Goal: Information Seeking & Learning: Learn about a topic

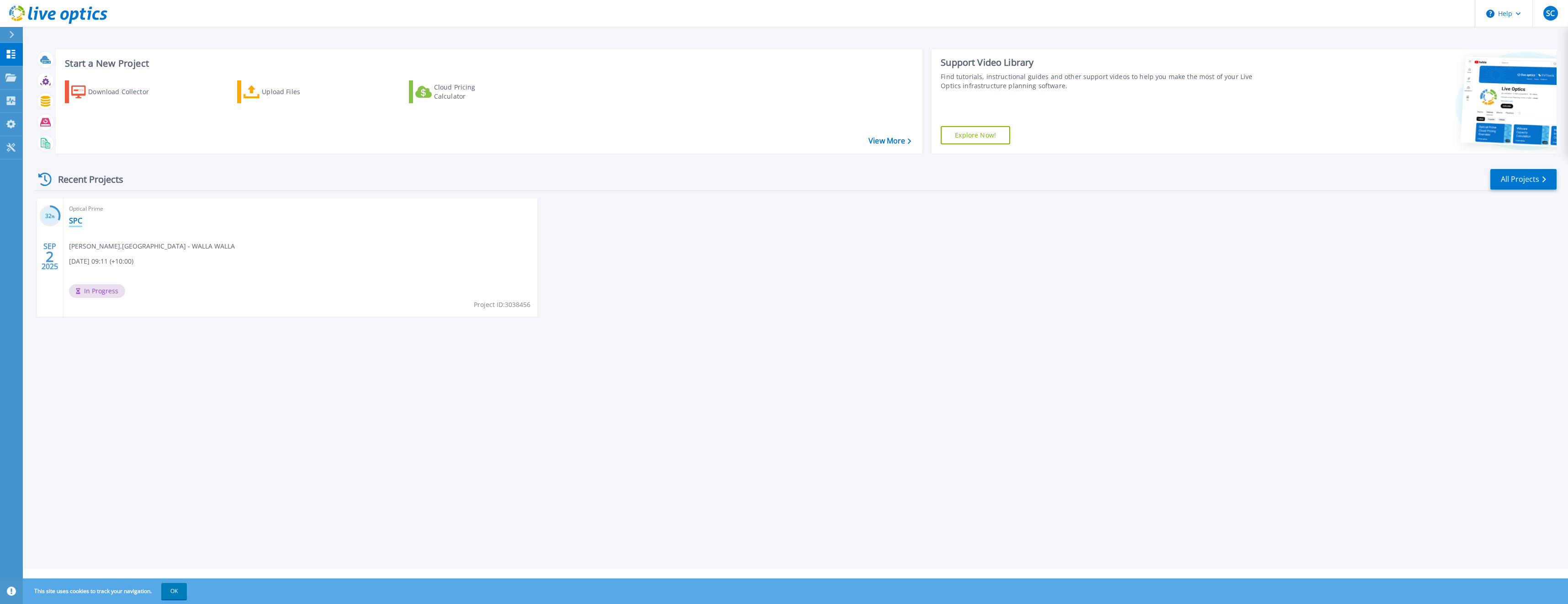
click at [76, 222] on link "SPC" at bounding box center [75, 220] width 13 height 9
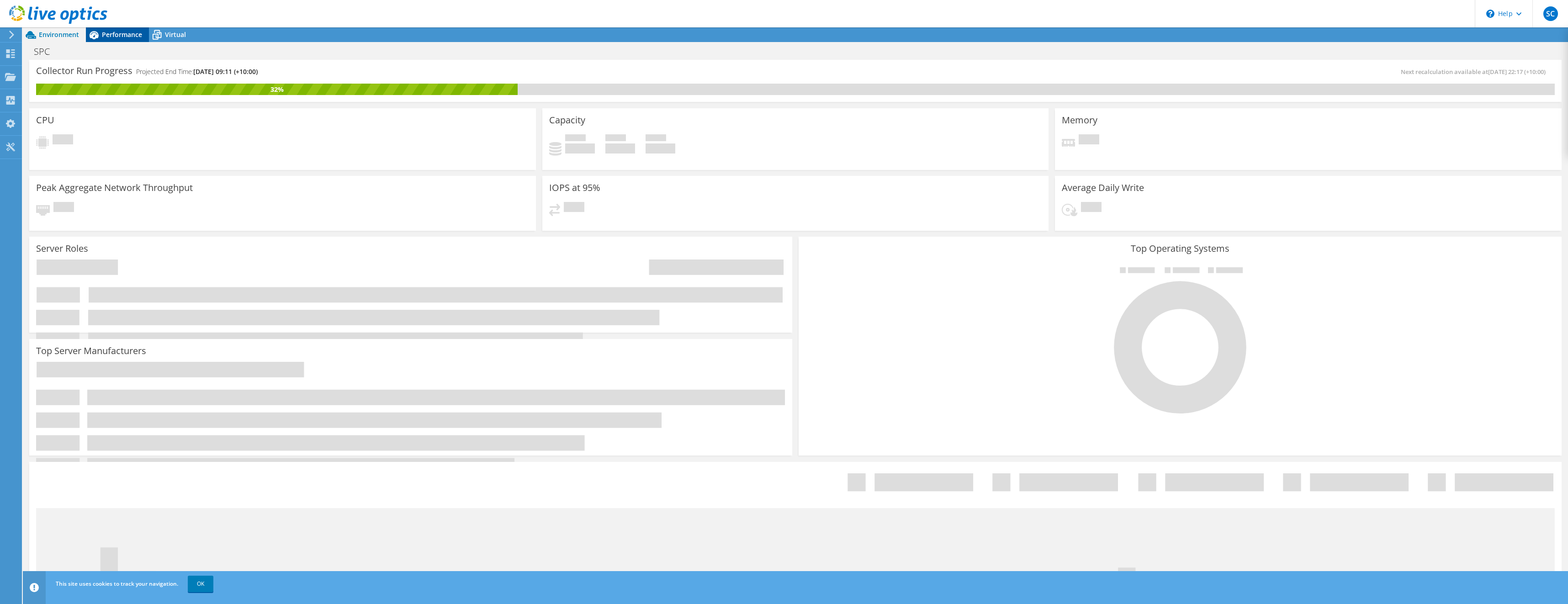
click at [114, 32] on span "Performance" at bounding box center [122, 35] width 40 height 9
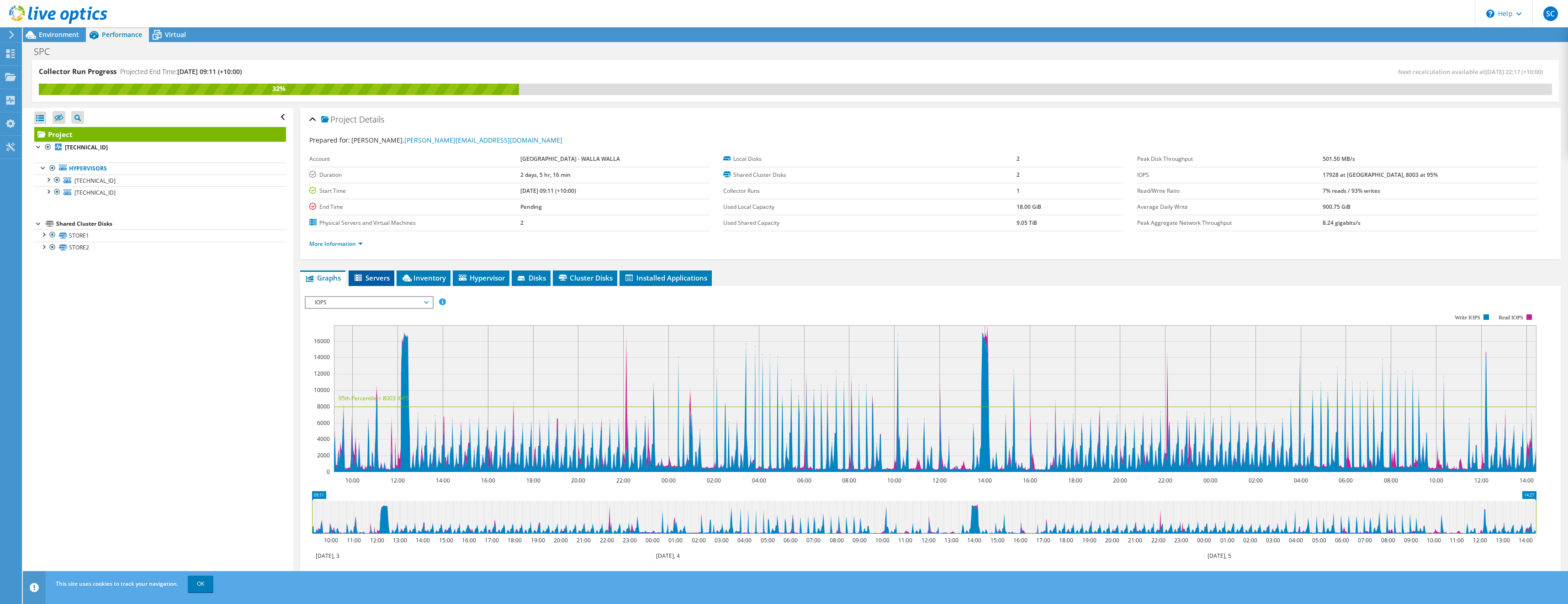
click at [377, 275] on span "Servers" at bounding box center [371, 278] width 37 height 9
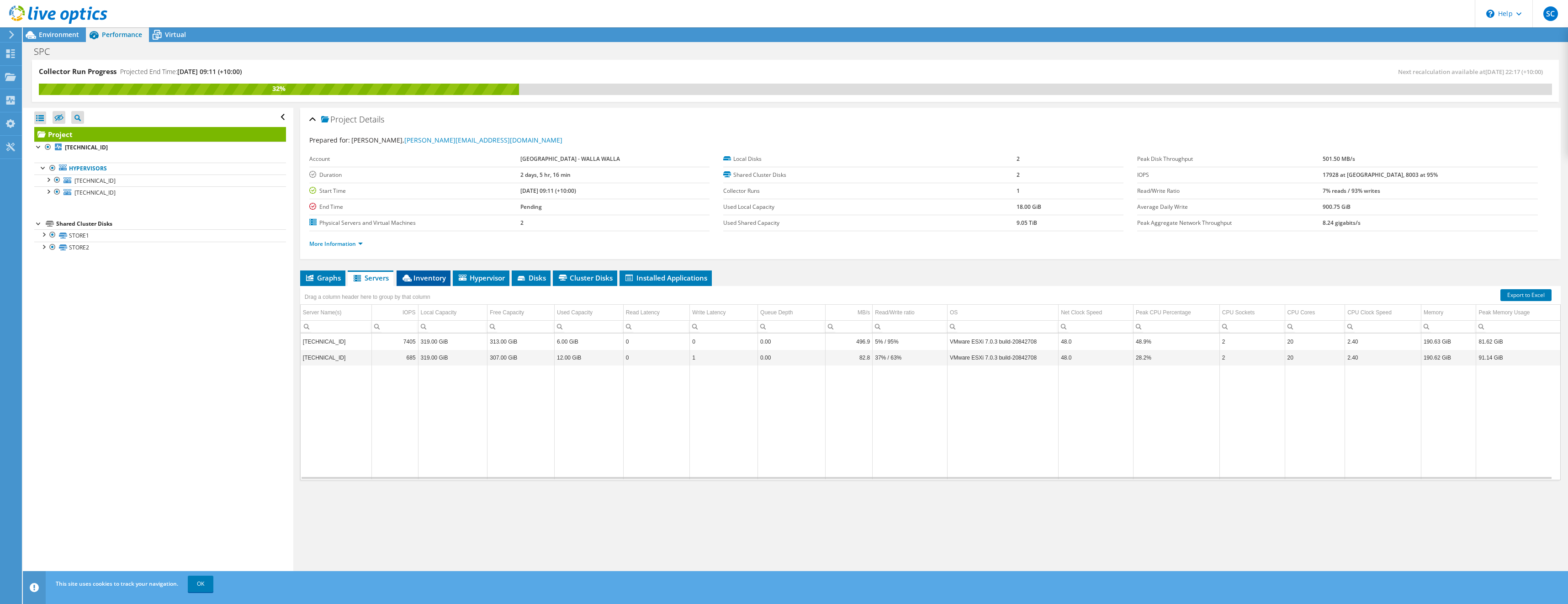
click at [417, 279] on span "Inventory" at bounding box center [424, 278] width 45 height 9
click at [399, 345] on div "Hypervisor" at bounding box center [439, 345] width 85 height 11
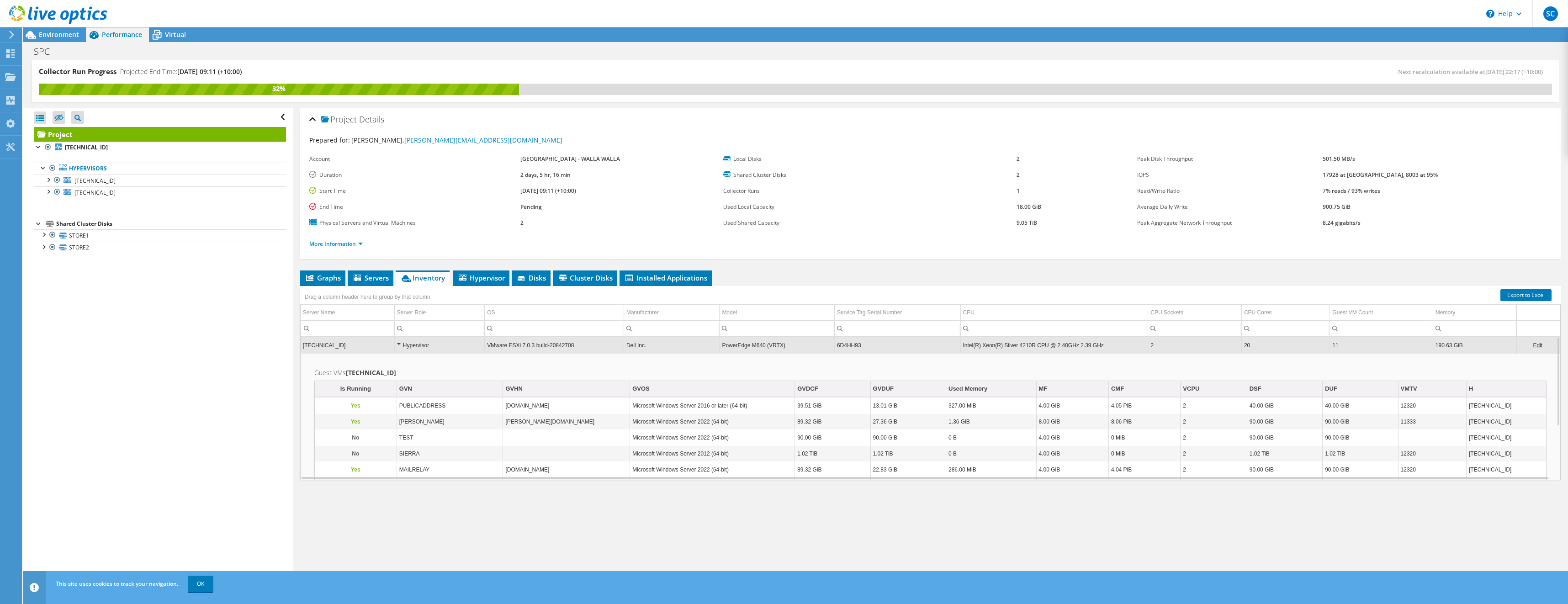
click at [397, 345] on div "Hypervisor" at bounding box center [439, 345] width 85 height 11
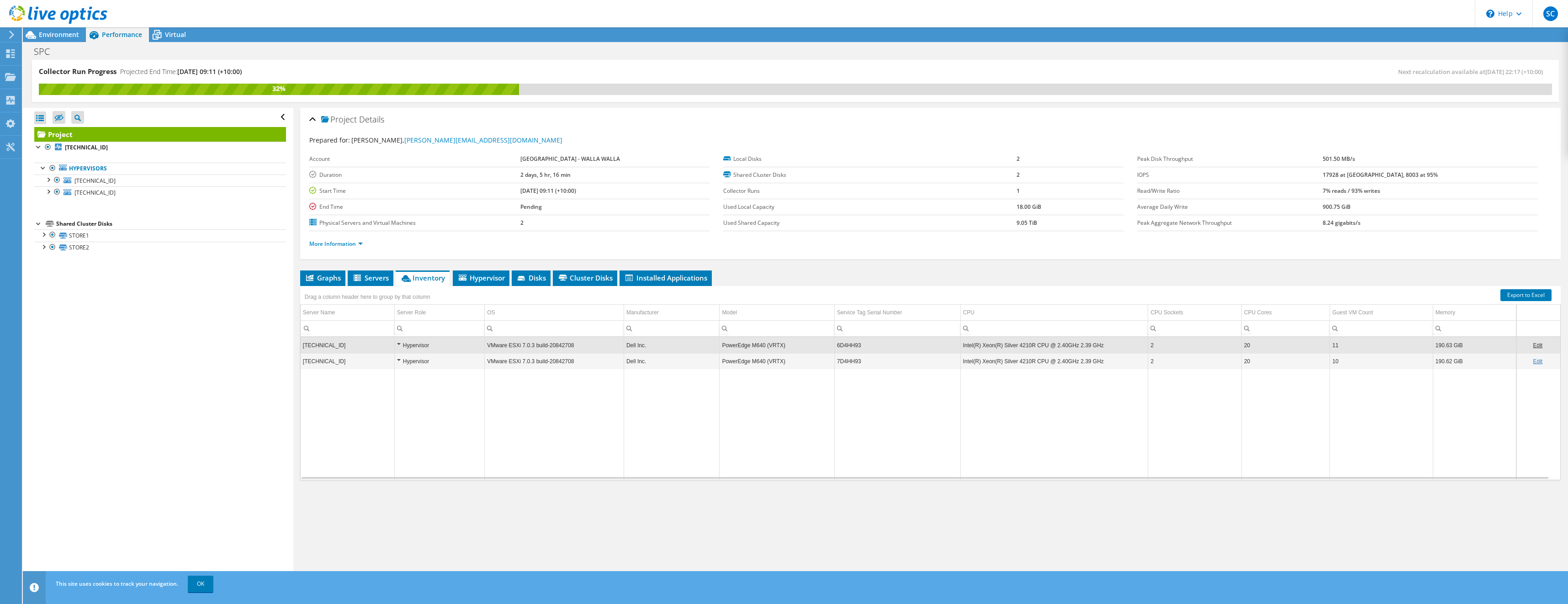
click at [401, 364] on div "Hypervisor" at bounding box center [439, 362] width 85 height 11
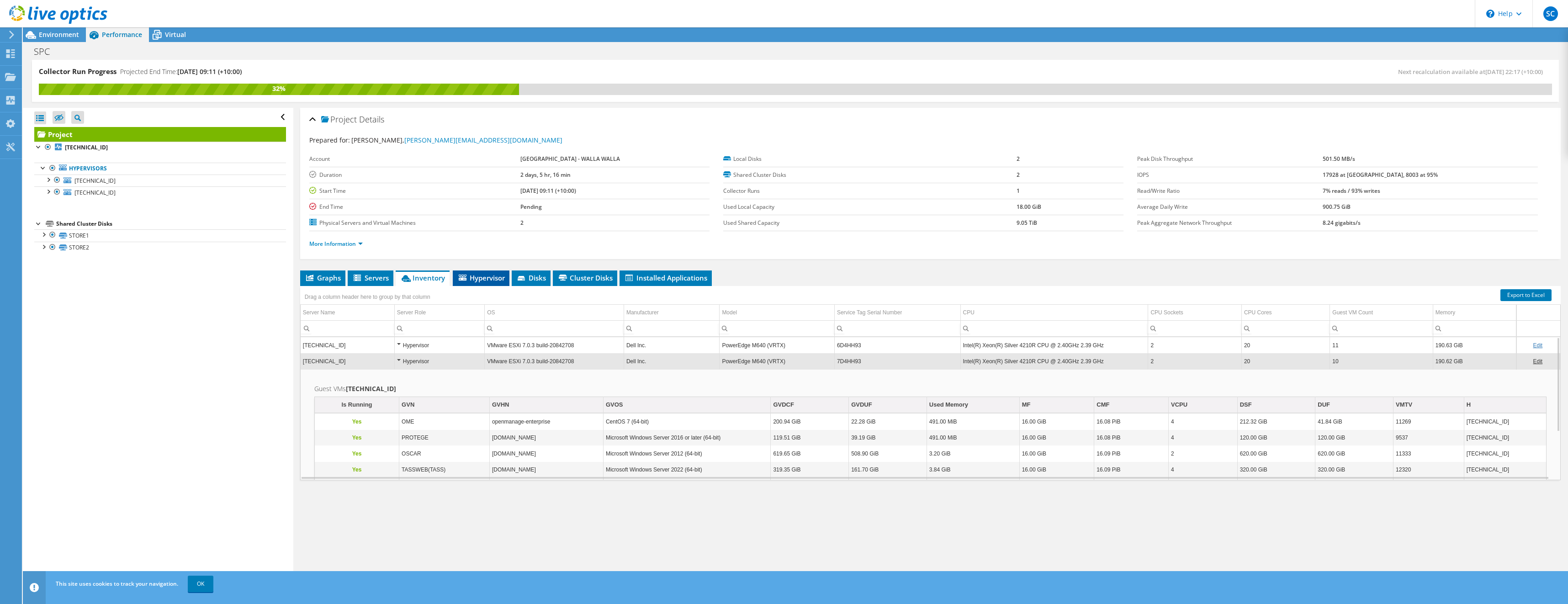
click at [493, 281] on span "Hypervisor" at bounding box center [481, 278] width 47 height 9
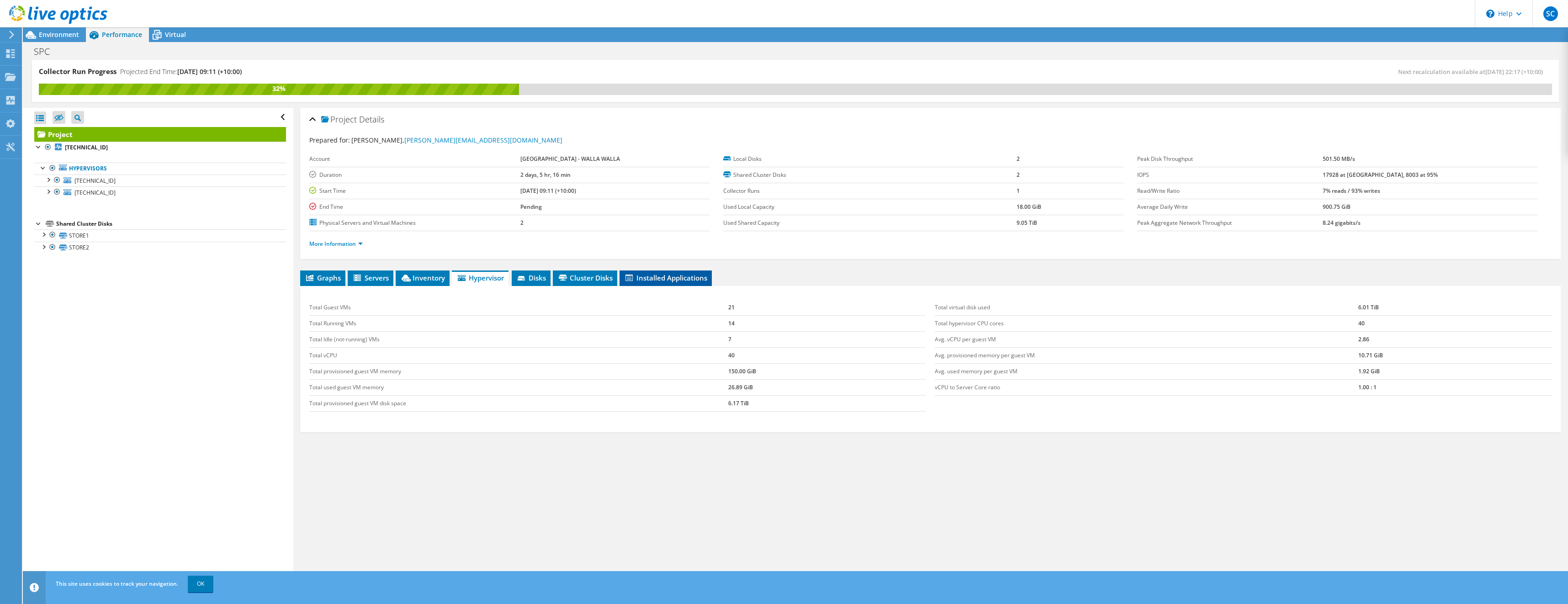
click at [657, 276] on span "Installed Applications" at bounding box center [665, 278] width 83 height 9
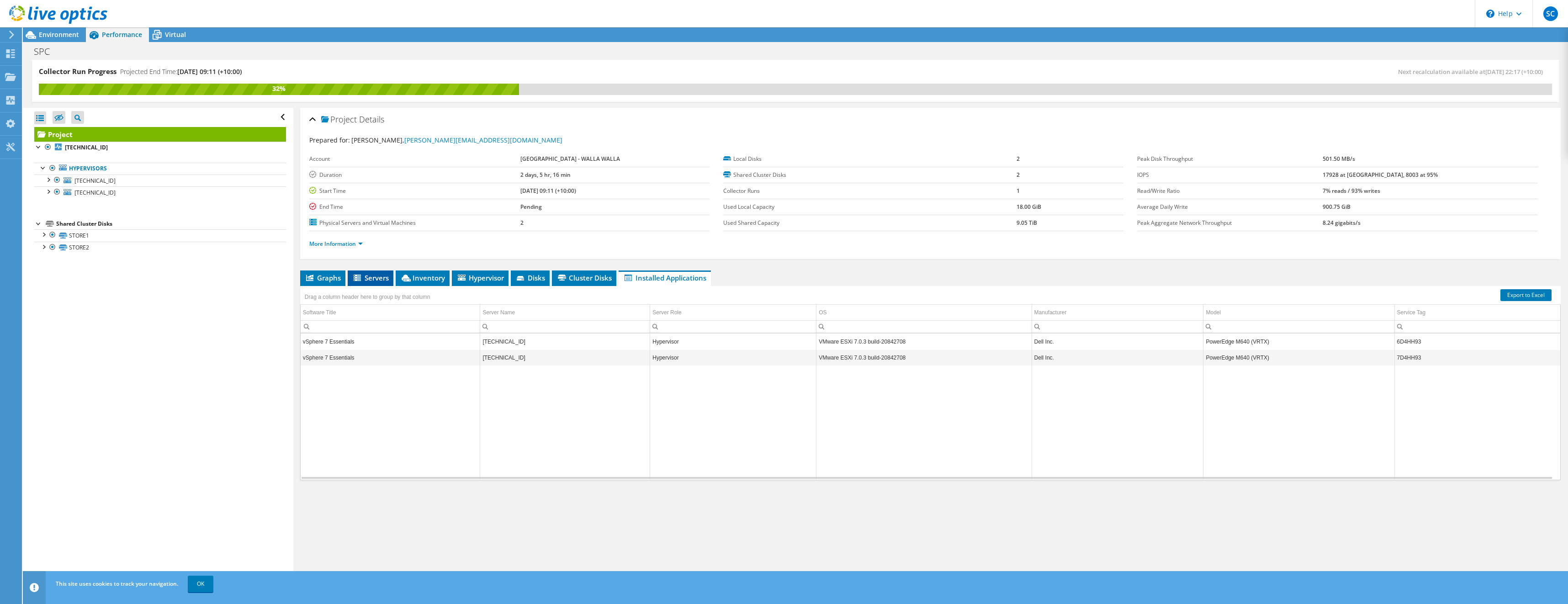
click at [383, 278] on span "Servers" at bounding box center [371, 278] width 37 height 9
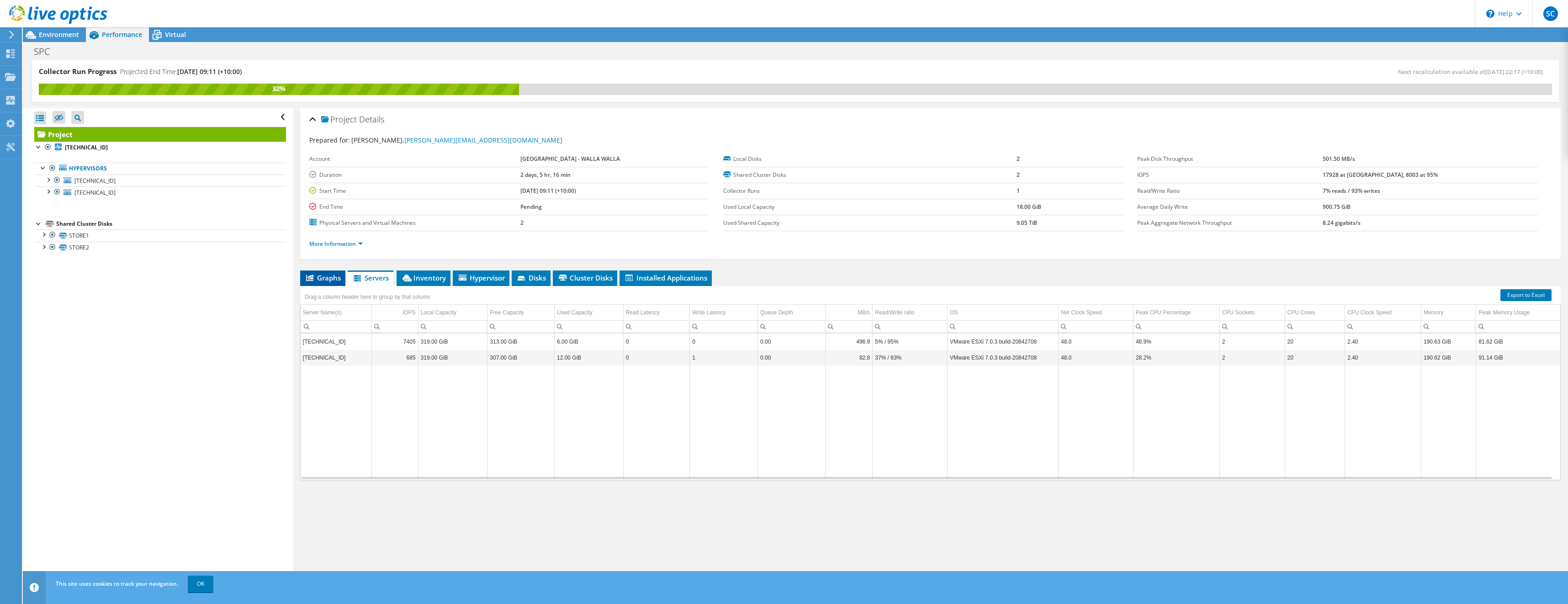
click at [322, 279] on span "Graphs" at bounding box center [323, 278] width 36 height 9
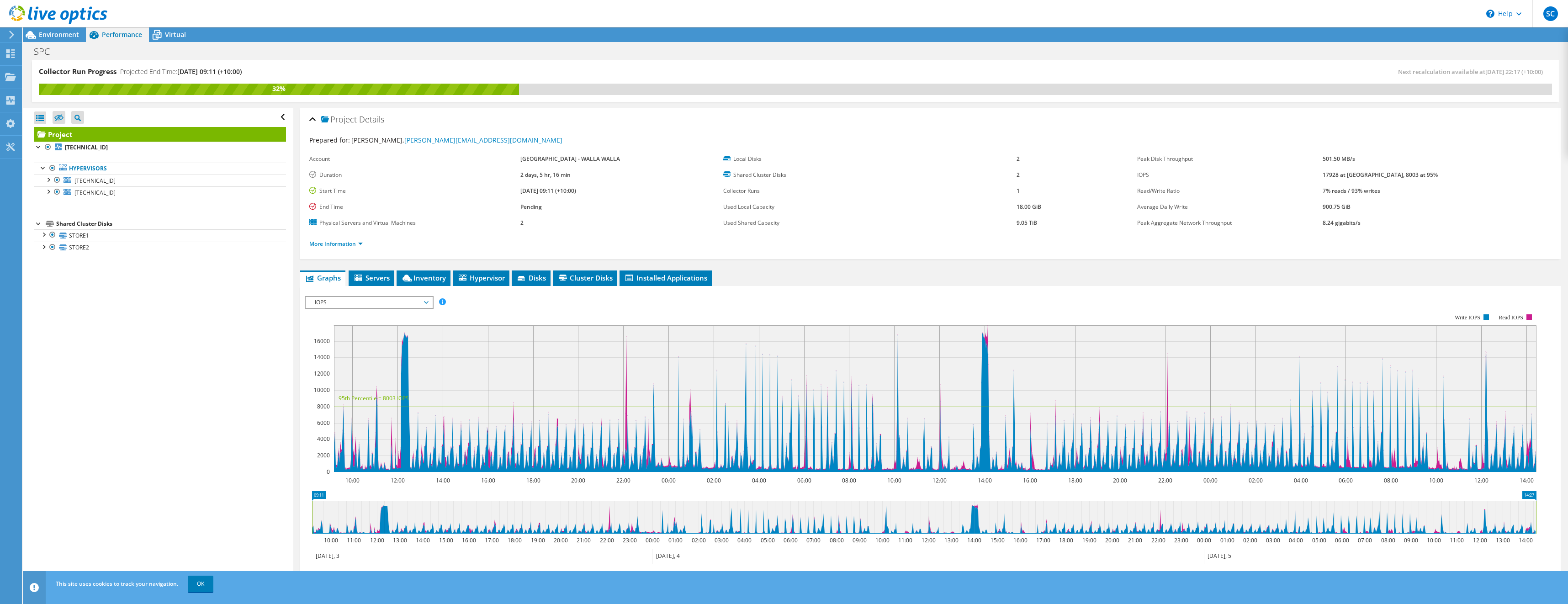
click at [347, 301] on span "IOPS" at bounding box center [369, 303] width 117 height 11
click at [349, 327] on li "Disk Throughput" at bounding box center [369, 325] width 127 height 11
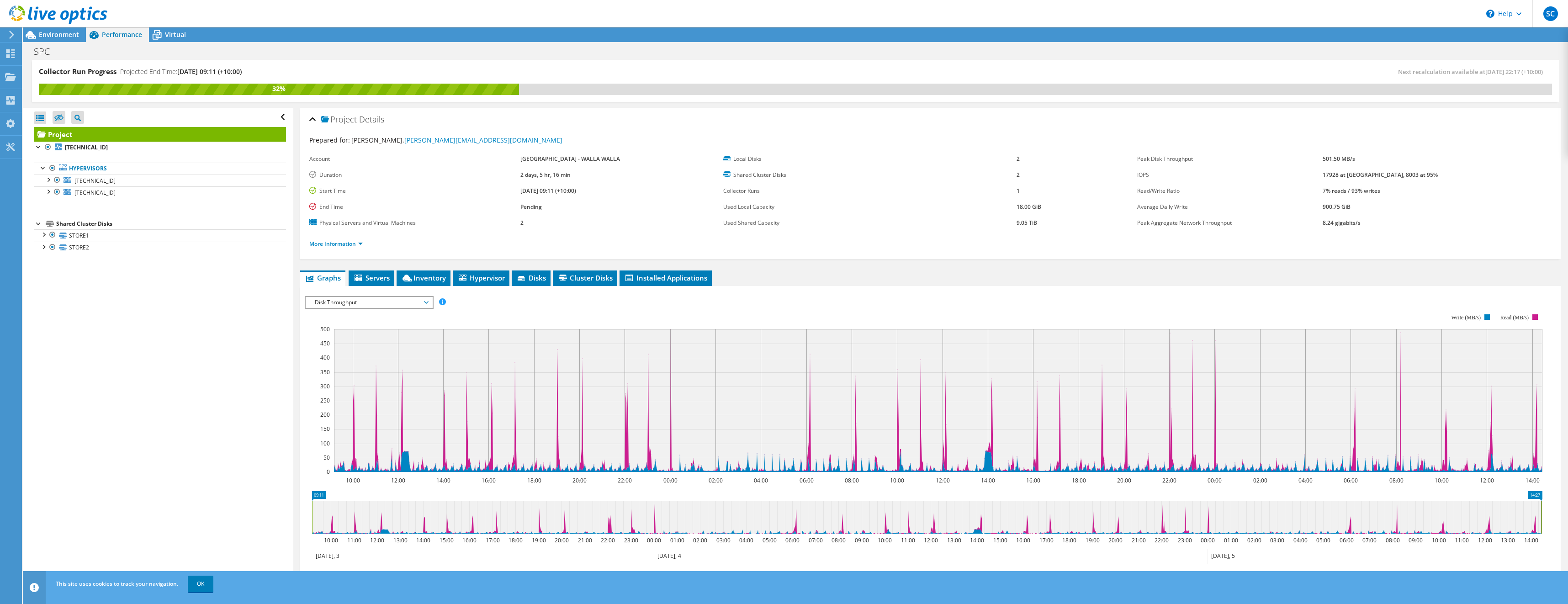
click at [346, 305] on span "Disk Throughput" at bounding box center [369, 303] width 117 height 11
click at [340, 342] on li "Latency" at bounding box center [369, 346] width 127 height 11
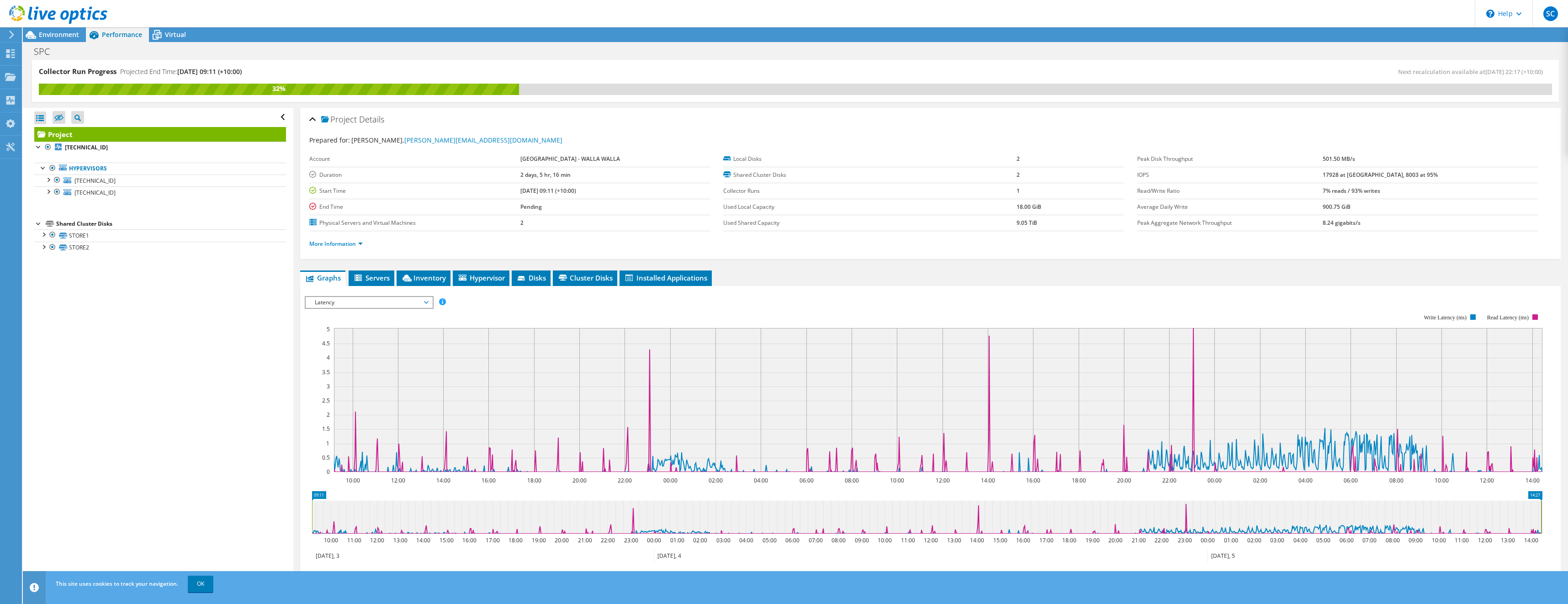
click at [351, 305] on span "Latency" at bounding box center [369, 303] width 117 height 11
click at [349, 371] on li "CPU Percentage" at bounding box center [369, 368] width 127 height 11
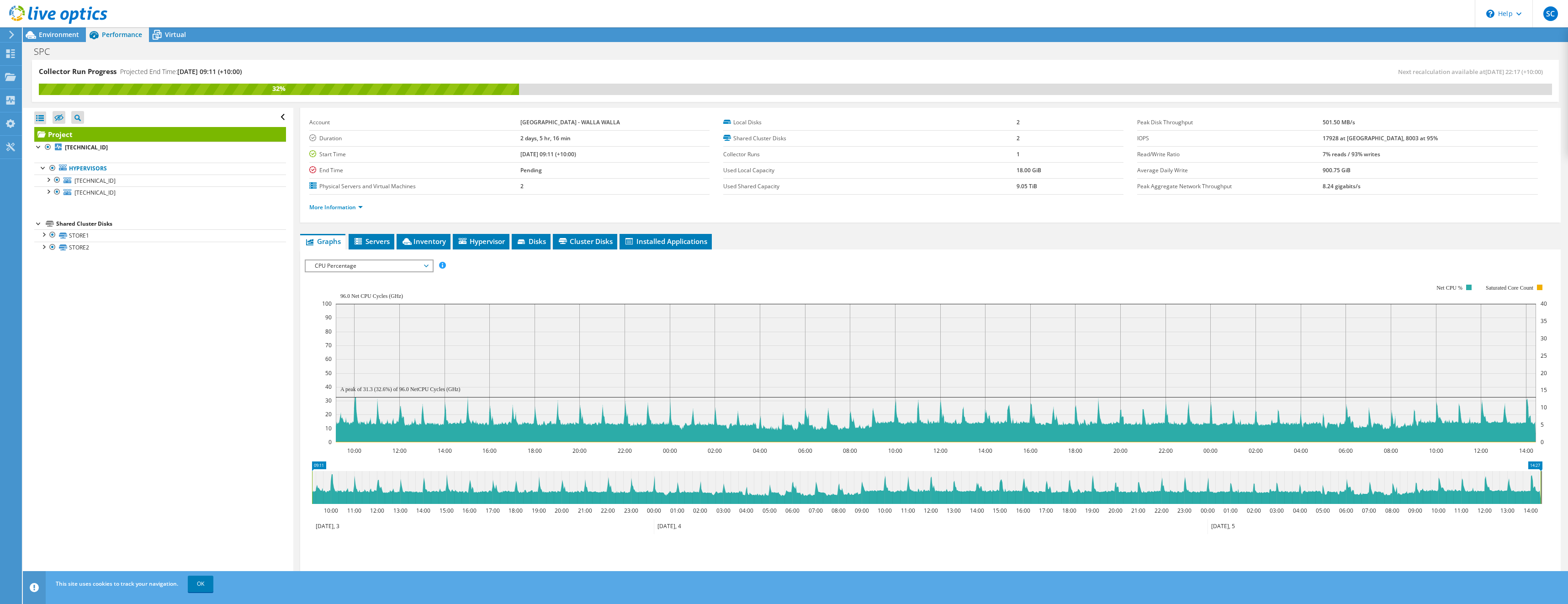
scroll to position [91, 0]
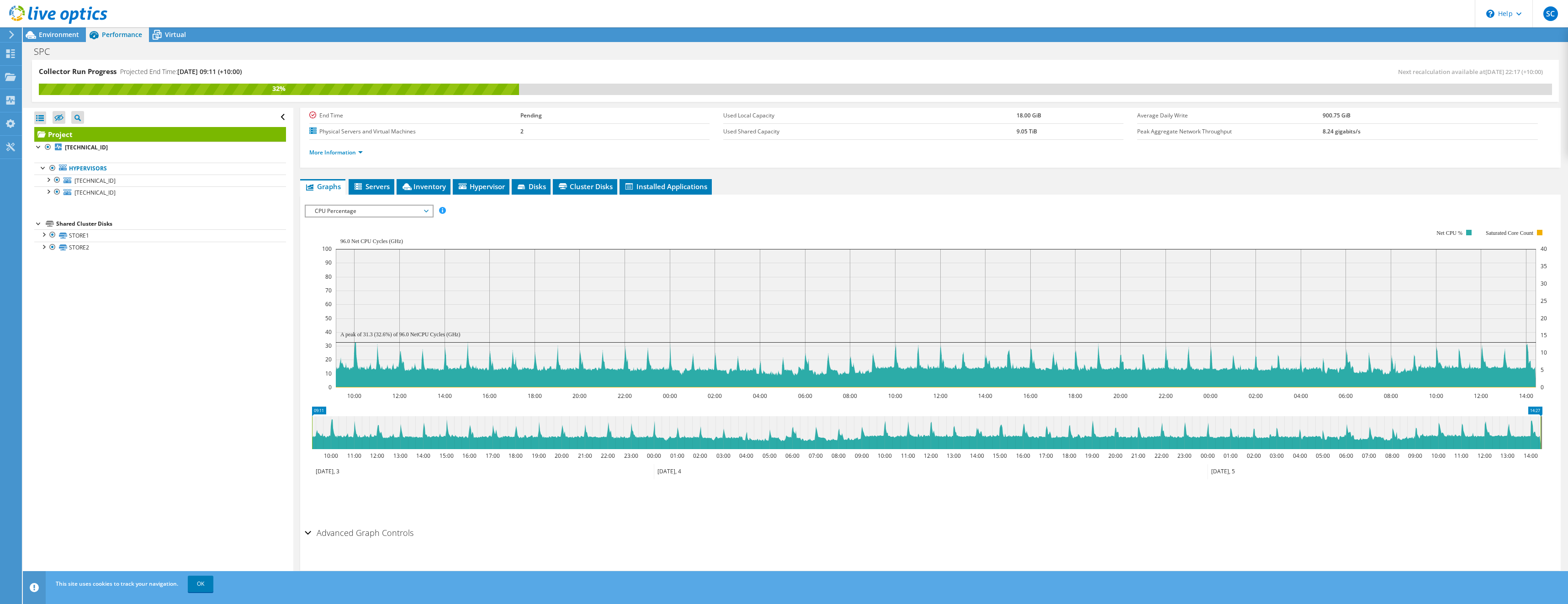
click at [332, 215] on span "CPU Percentage" at bounding box center [369, 211] width 117 height 11
click at [332, 284] on li "Memory" at bounding box center [369, 288] width 127 height 11
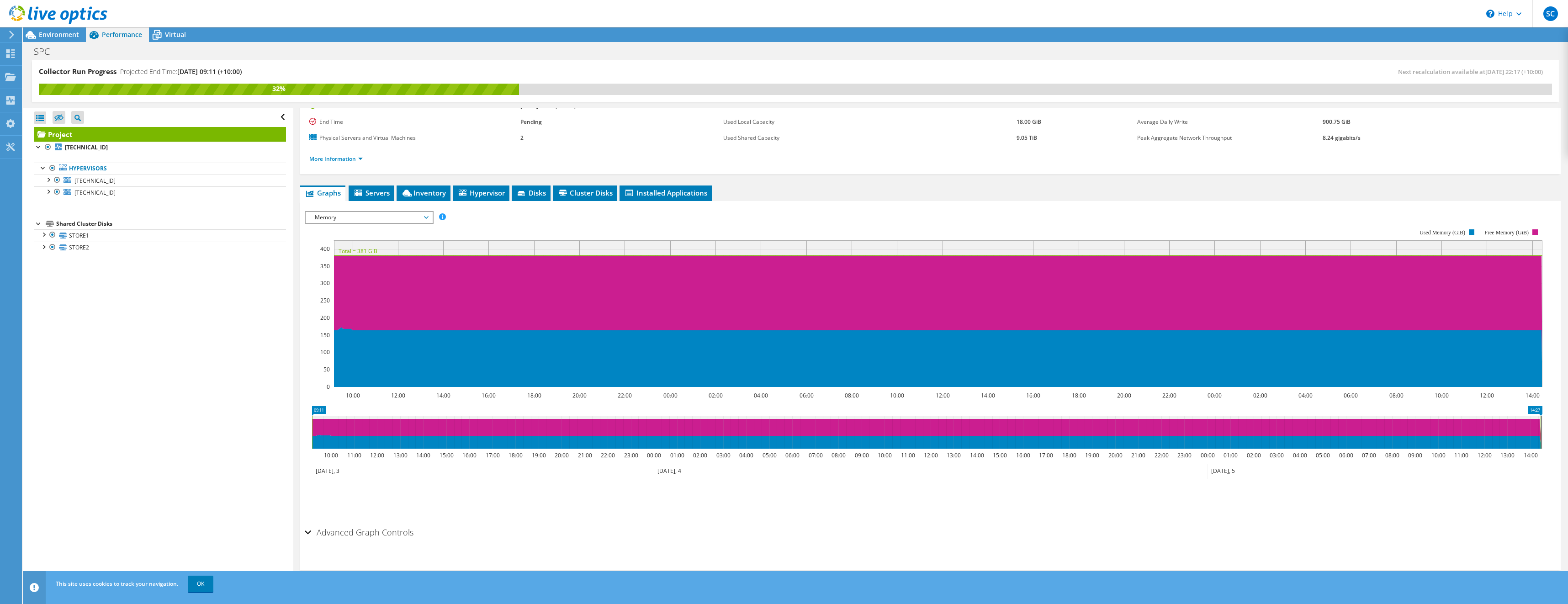
scroll to position [85, 0]
click at [349, 219] on span "Memory" at bounding box center [369, 217] width 117 height 11
click at [352, 303] on li "Participation" at bounding box center [369, 305] width 127 height 11
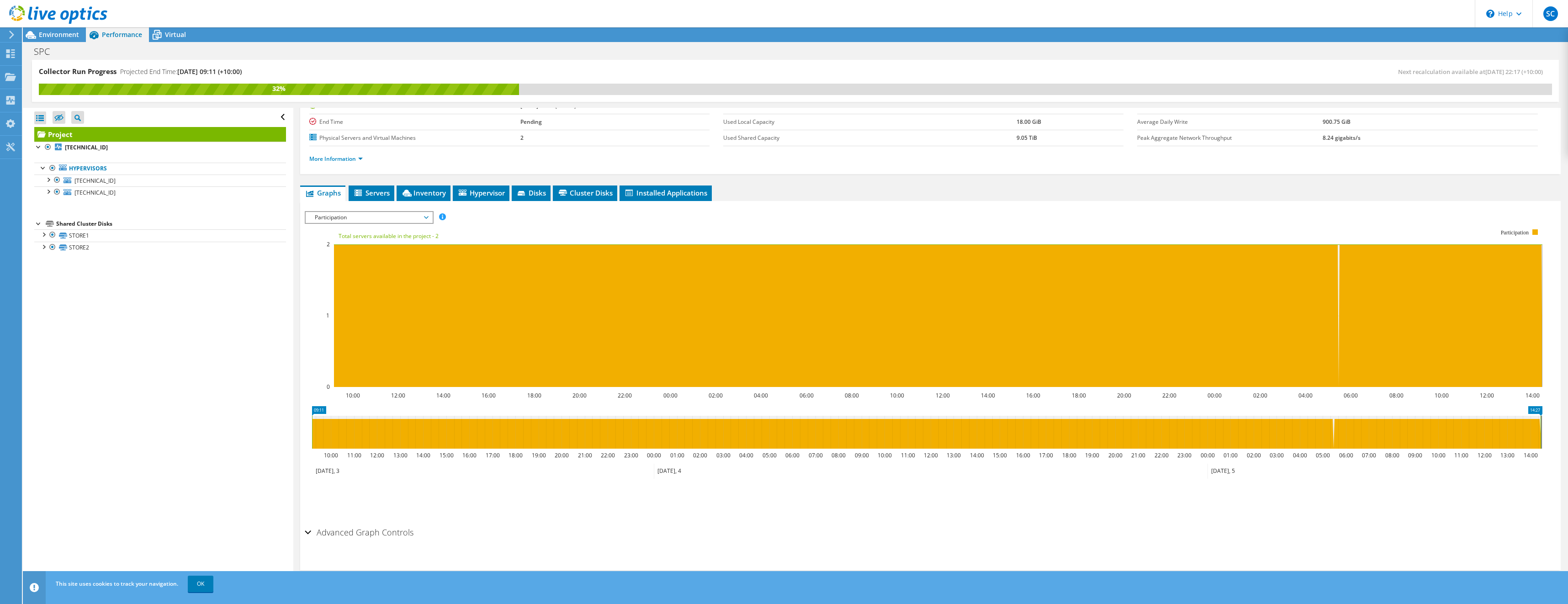
click at [366, 221] on span "Participation" at bounding box center [369, 217] width 117 height 11
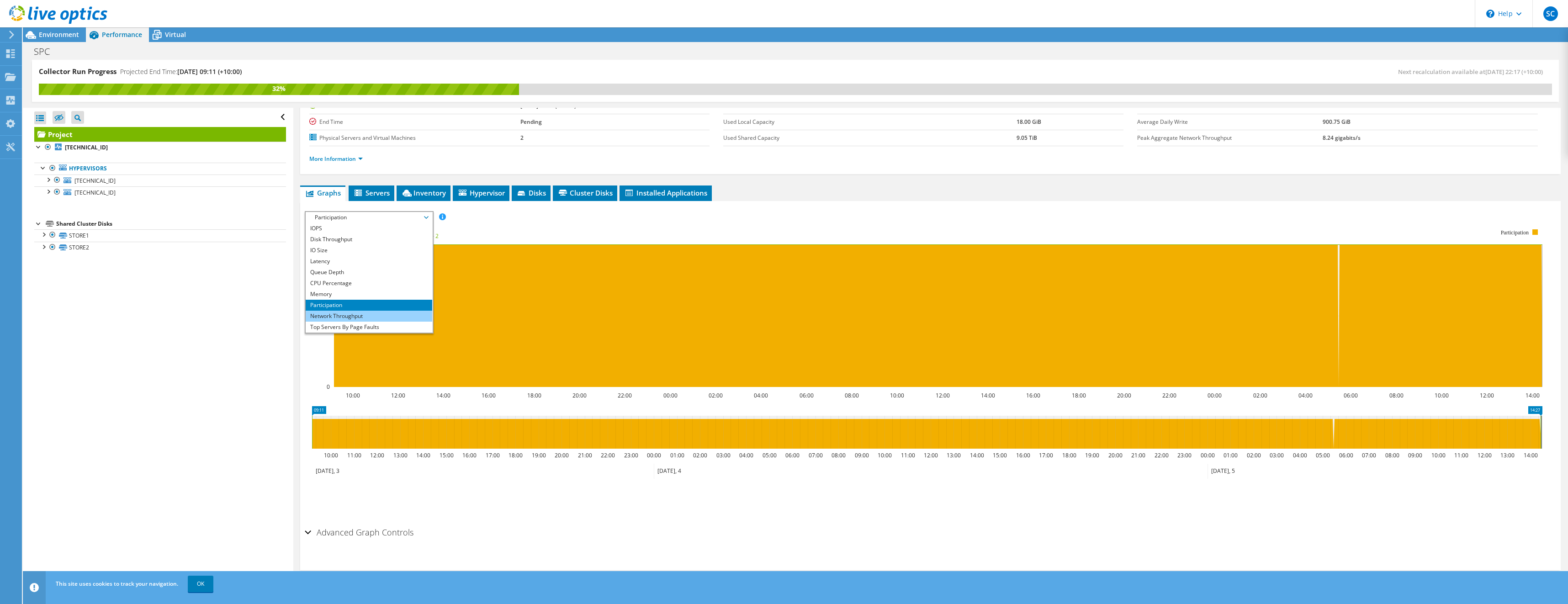
click at [341, 315] on li "Network Throughput" at bounding box center [369, 316] width 127 height 11
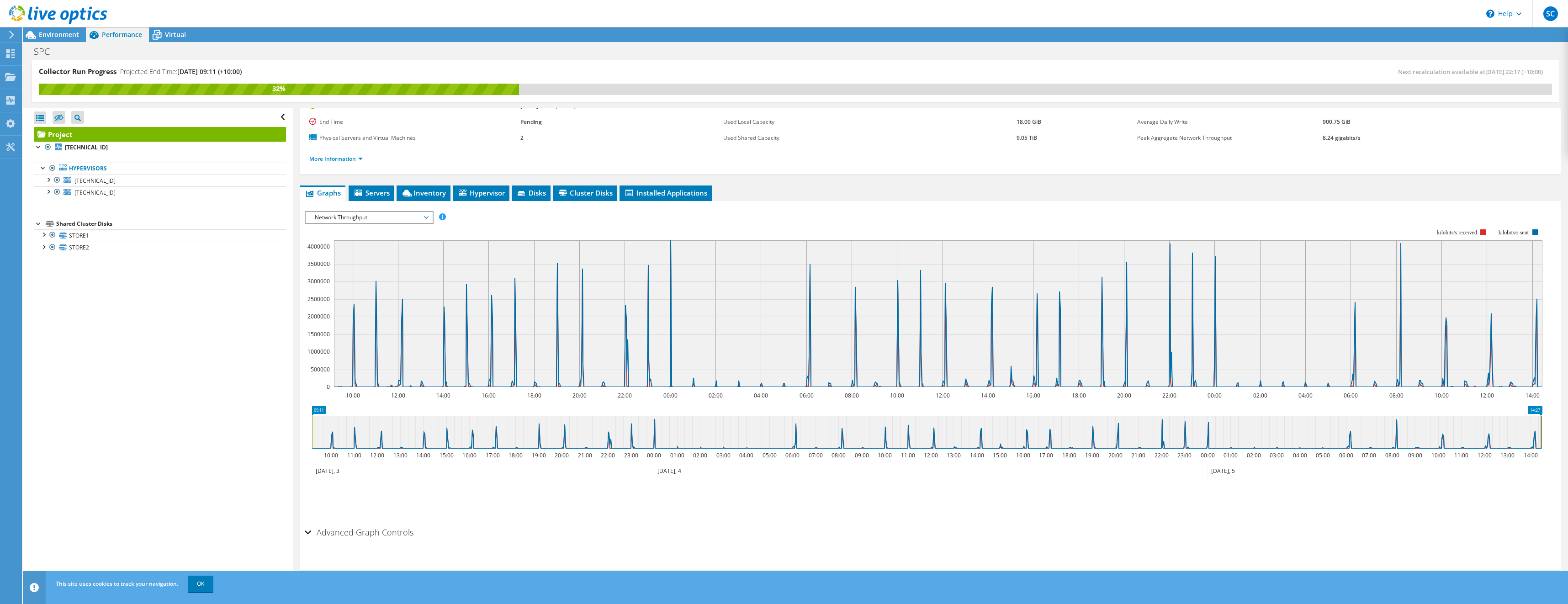
click at [405, 219] on span "Network Throughput" at bounding box center [369, 217] width 117 height 11
click at [364, 293] on li "Top Servers By Page Faults" at bounding box center [369, 294] width 127 height 11
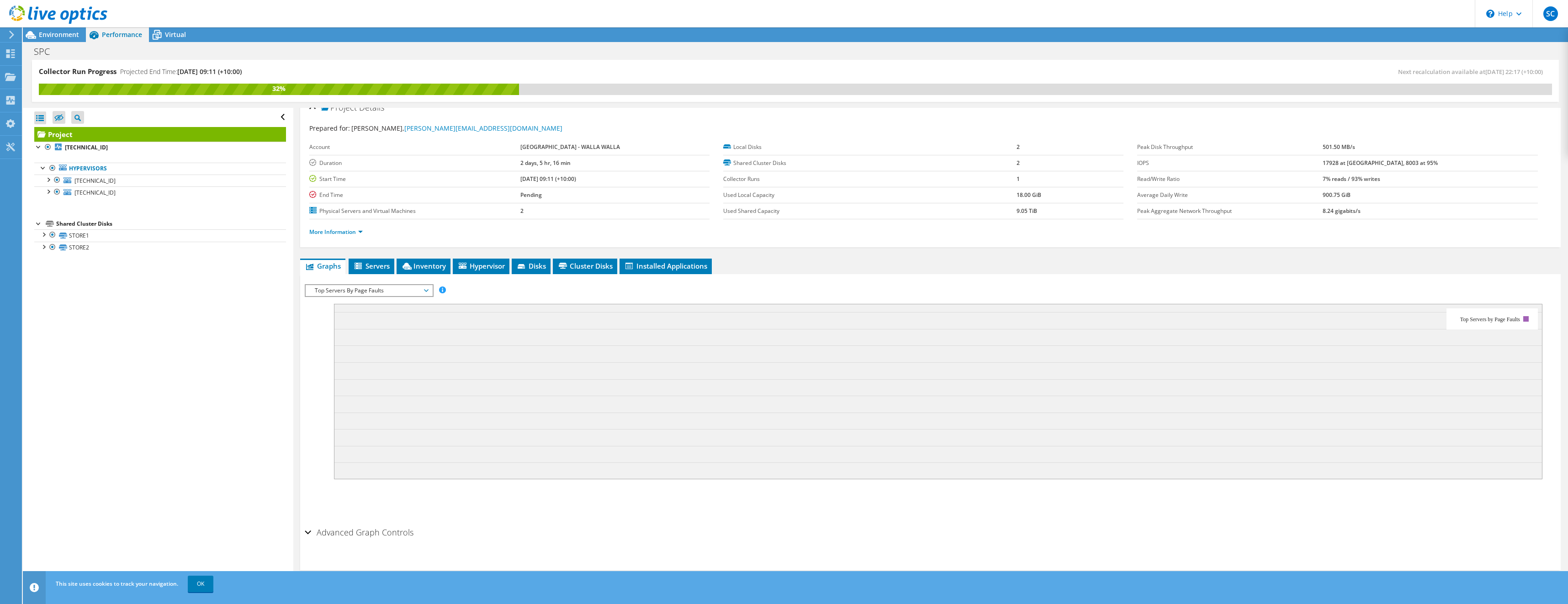
scroll to position [12, 0]
click at [380, 226] on ul "More Information" at bounding box center [930, 231] width 1242 height 12
click at [395, 292] on span "Top Servers By Page Faults" at bounding box center [369, 290] width 117 height 11
click at [390, 378] on li "Workload Concentration Line" at bounding box center [369, 378] width 127 height 11
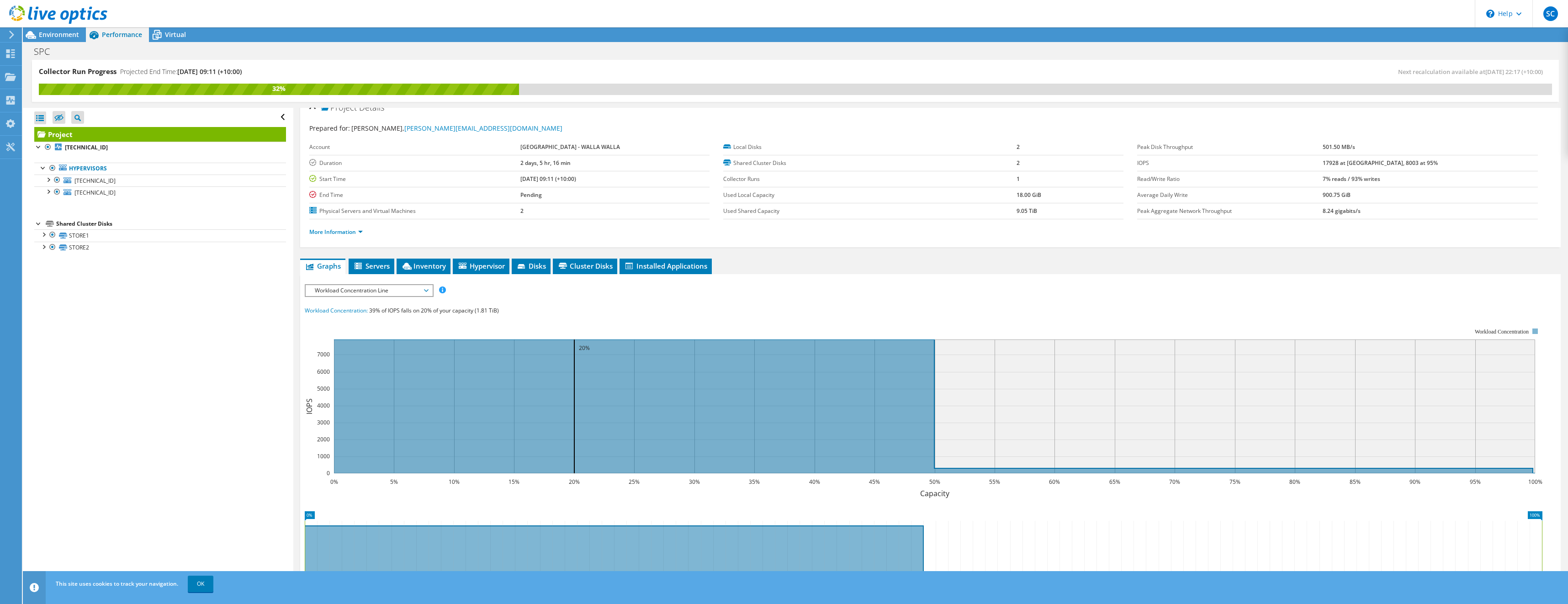
click at [419, 289] on span "Workload Concentration Line" at bounding box center [369, 290] width 117 height 11
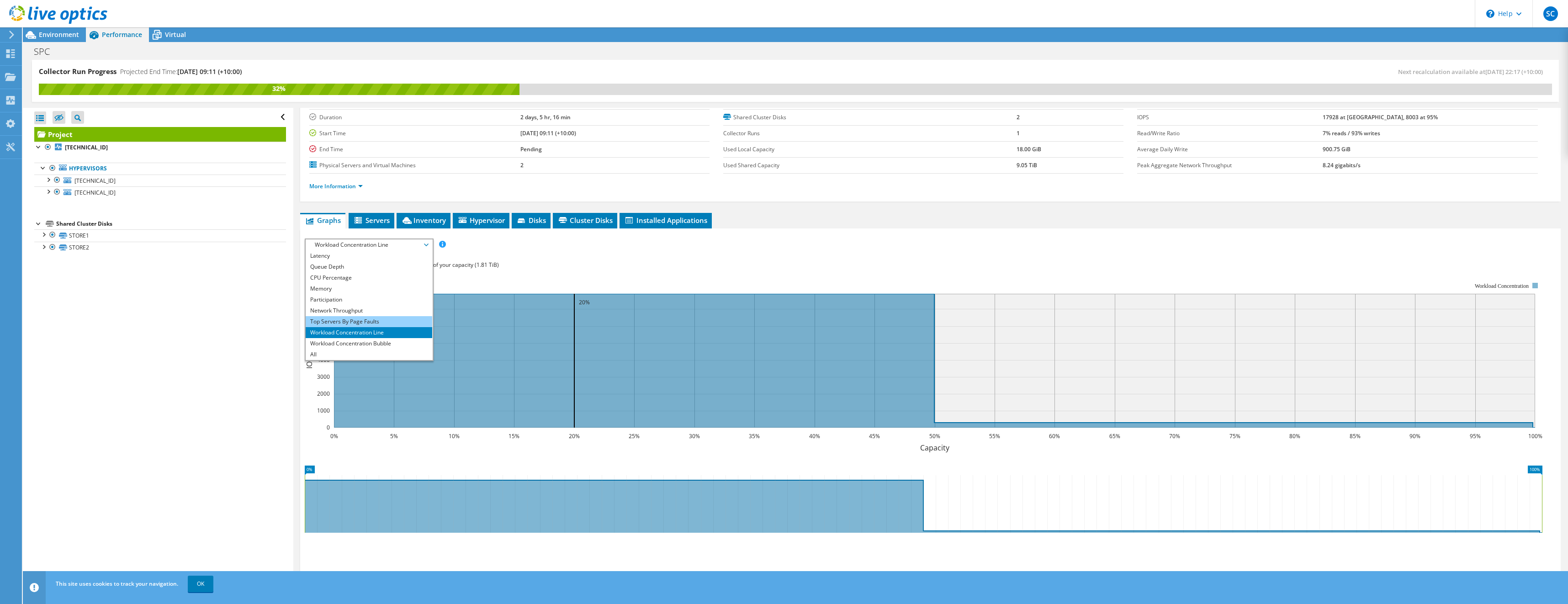
scroll to position [0, 0]
click at [355, 279] on li "IO Size" at bounding box center [369, 278] width 127 height 11
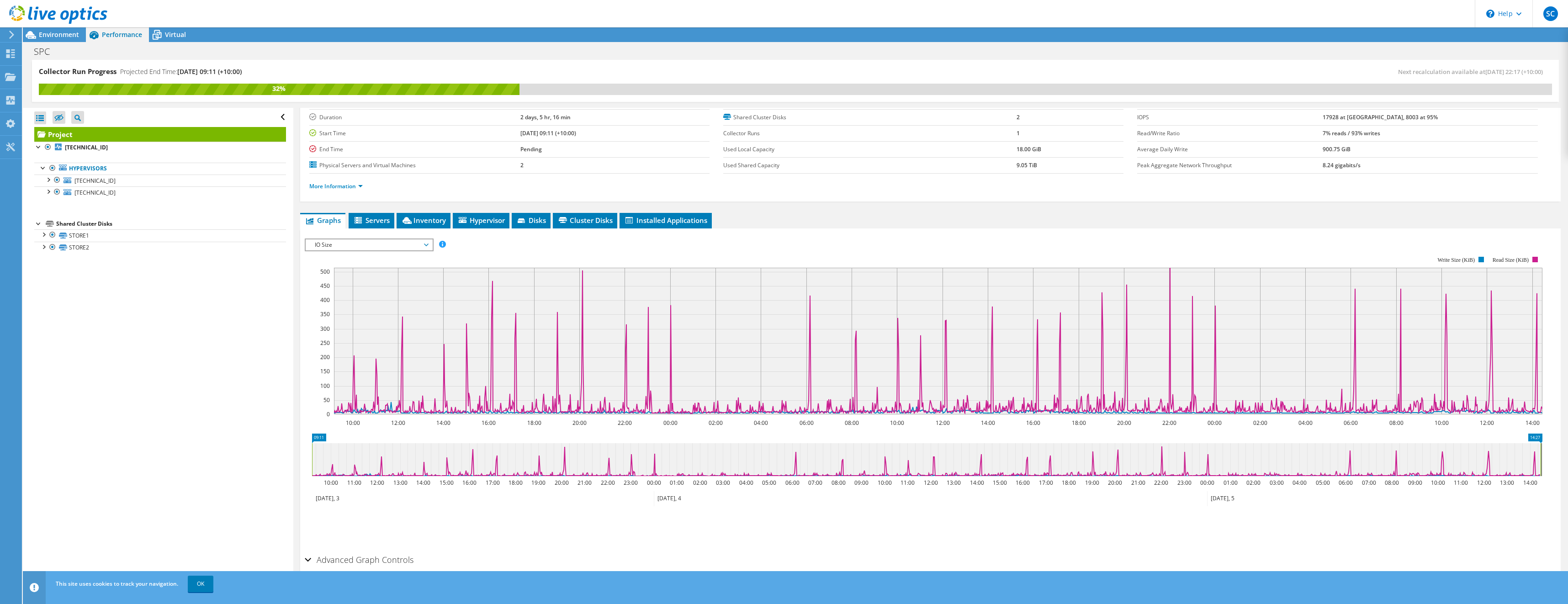
click at [369, 248] on span "IO Size" at bounding box center [369, 245] width 117 height 11
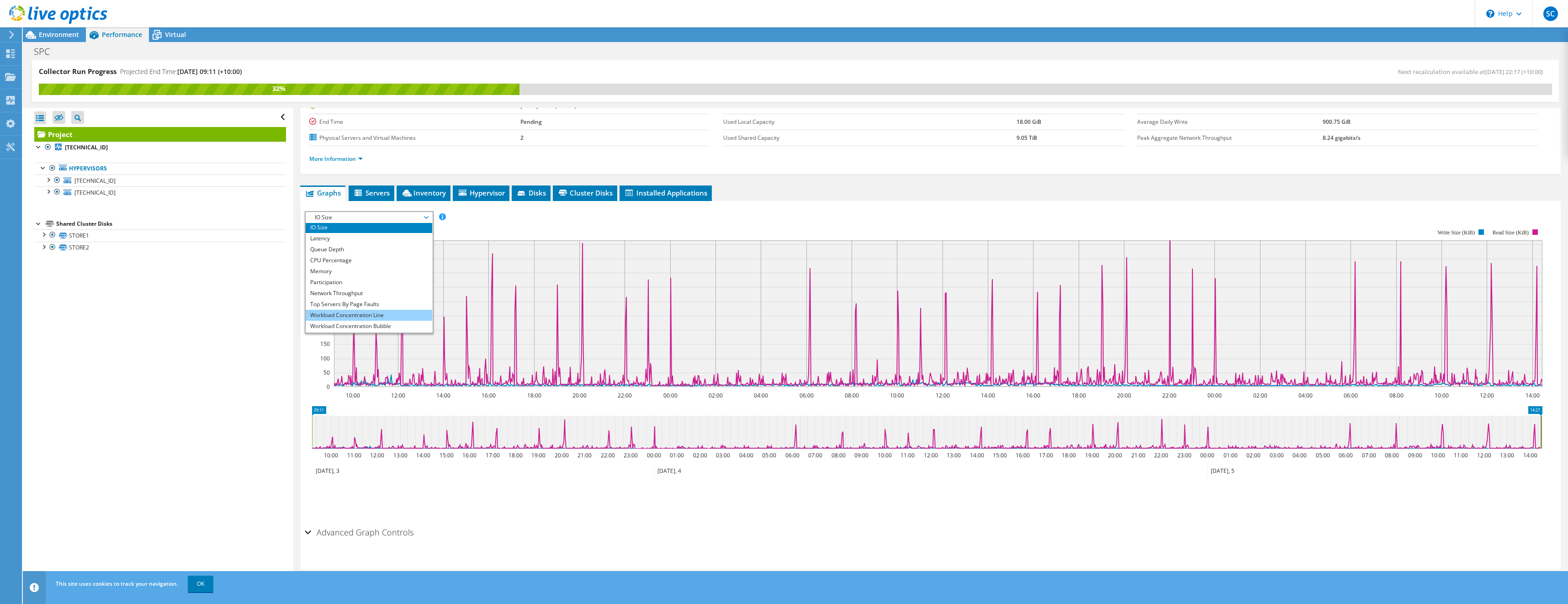
scroll to position [33, 0]
click at [341, 323] on li "All" at bounding box center [369, 327] width 127 height 11
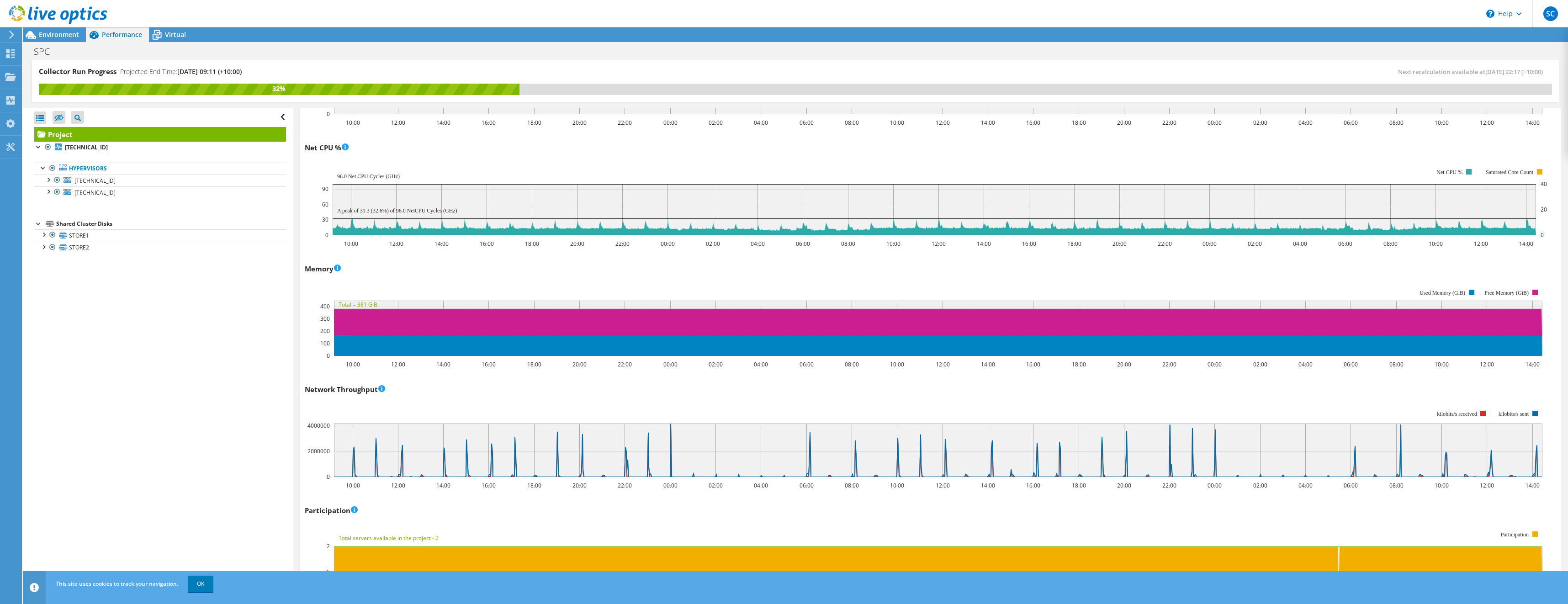
scroll to position [770, 0]
